Goal: Find specific page/section: Find specific page/section

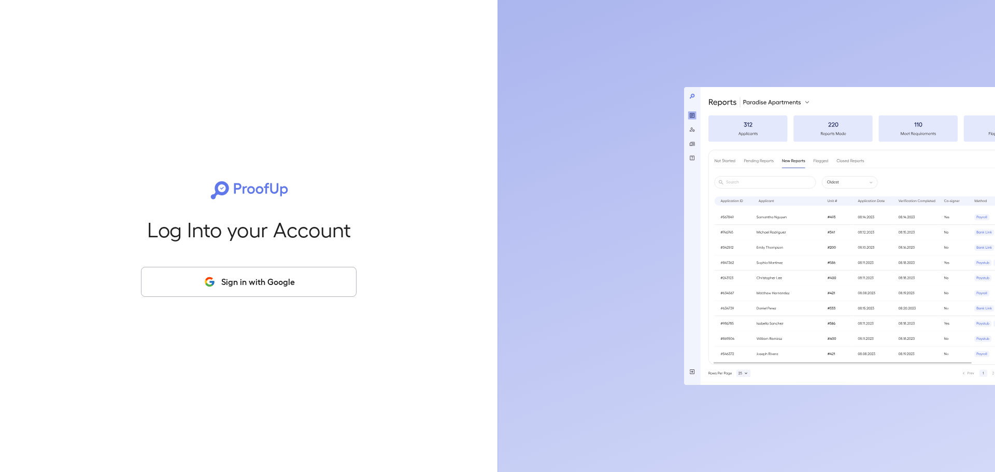
click at [283, 277] on button "Sign in with Google" at bounding box center [249, 282] width 216 height 30
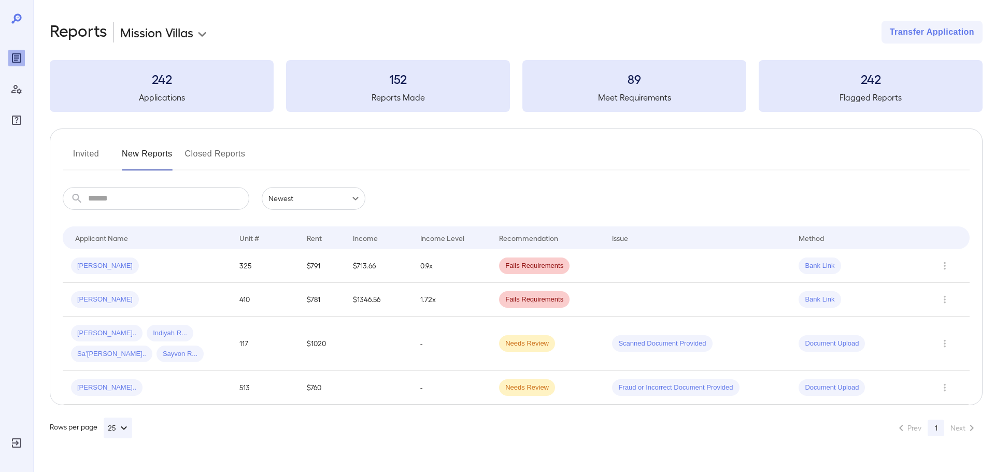
click at [95, 153] on button "Invited" at bounding box center [86, 158] width 47 height 25
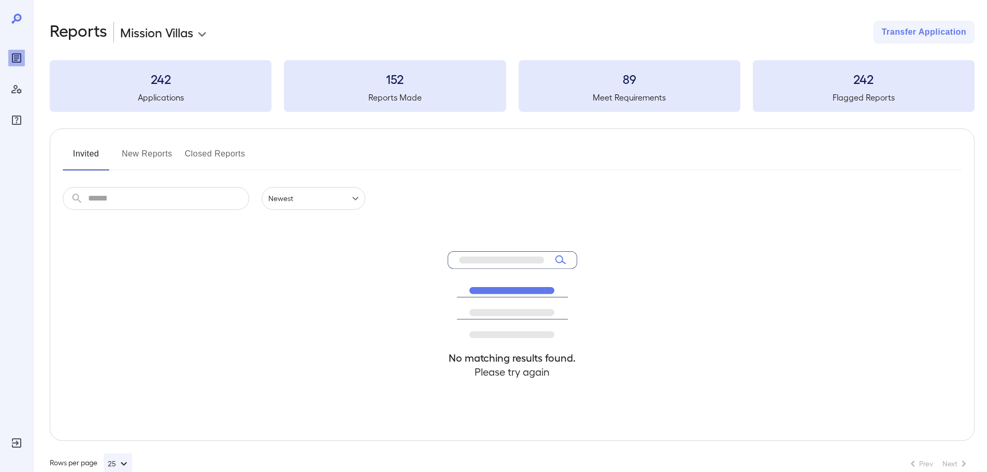
click at [145, 151] on button "New Reports" at bounding box center [147, 158] width 51 height 25
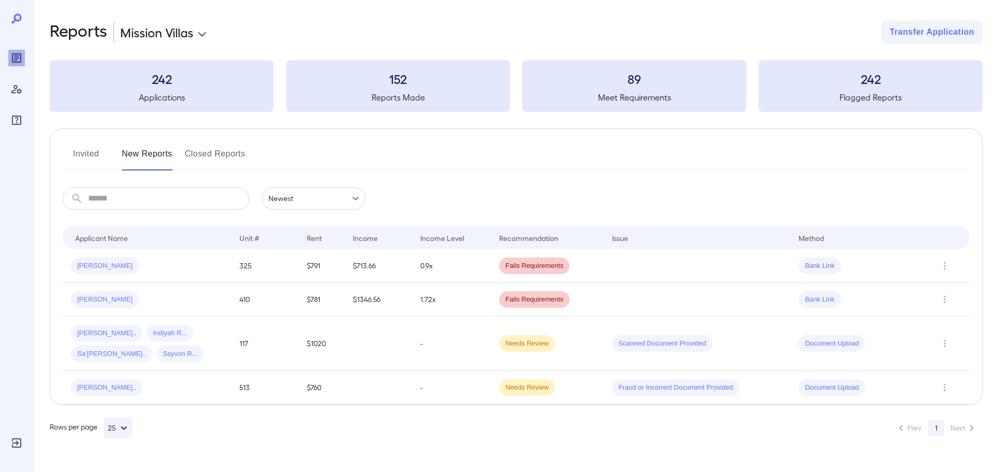
click at [223, 151] on button "Closed Reports" at bounding box center [215, 158] width 61 height 25
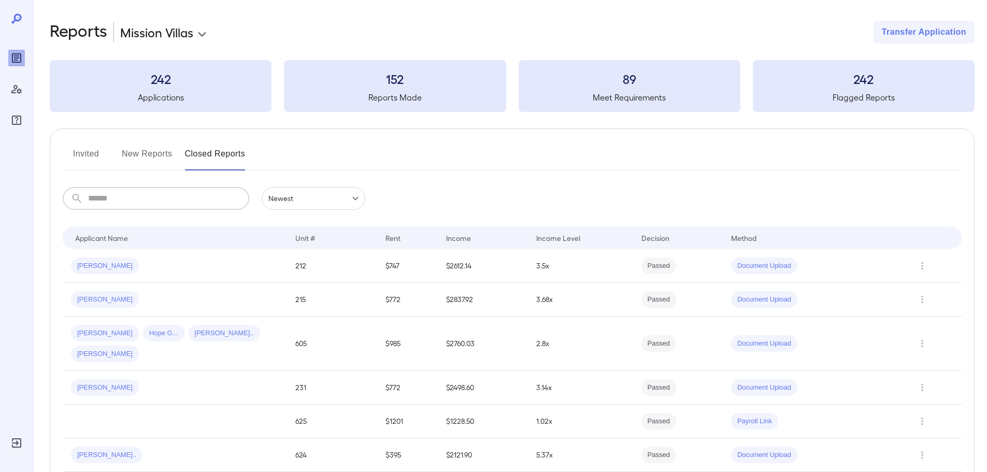
click at [179, 204] on input "text" at bounding box center [168, 198] width 161 height 23
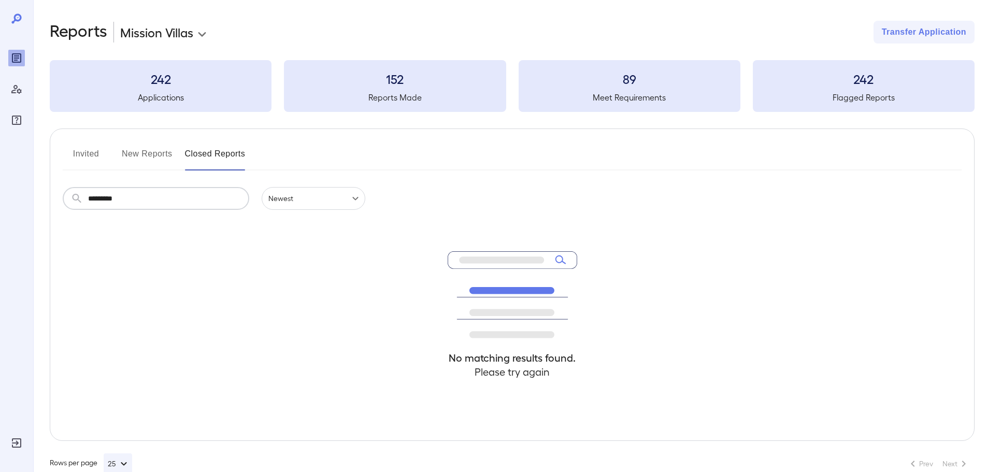
type input "*********"
drag, startPoint x: 145, startPoint y: 150, endPoint x: 144, endPoint y: 155, distance: 5.3
click at [144, 155] on button "New Reports" at bounding box center [147, 158] width 51 height 25
